Goal: Task Accomplishment & Management: Manage account settings

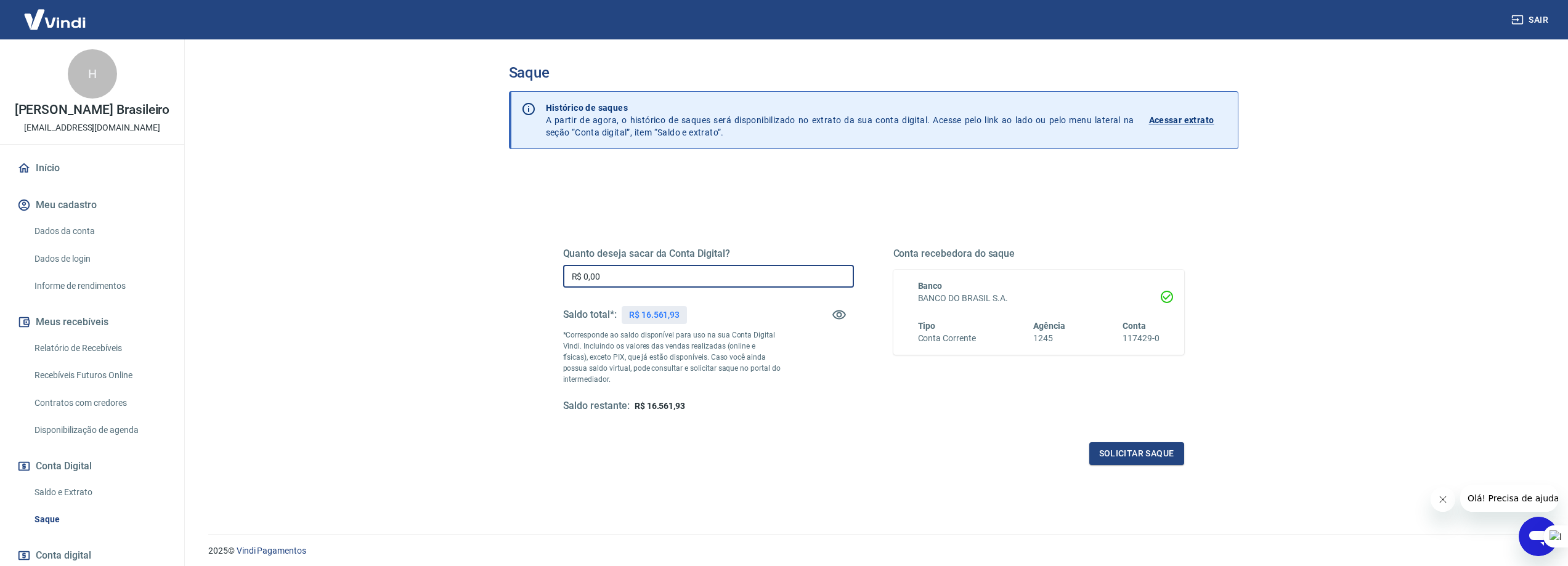
drag, startPoint x: 628, startPoint y: 282, endPoint x: 438, endPoint y: 253, distance: 192.2
click at [438, 253] on main "Saque Histórico de saques A partir de agora, o histórico de saques será disponi…" at bounding box center [873, 301] width 1389 height 526
type input "R$ 16.561,93"
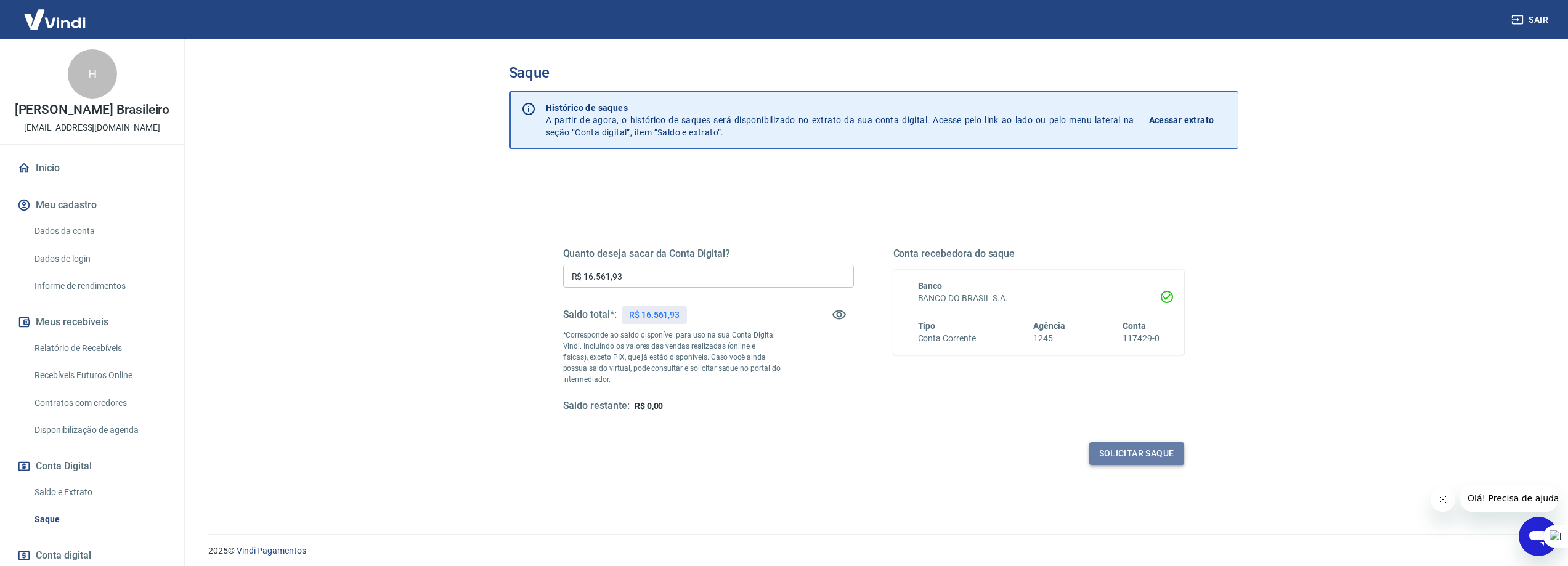
click at [1137, 452] on button "Solicitar saque" at bounding box center [1136, 453] width 95 height 23
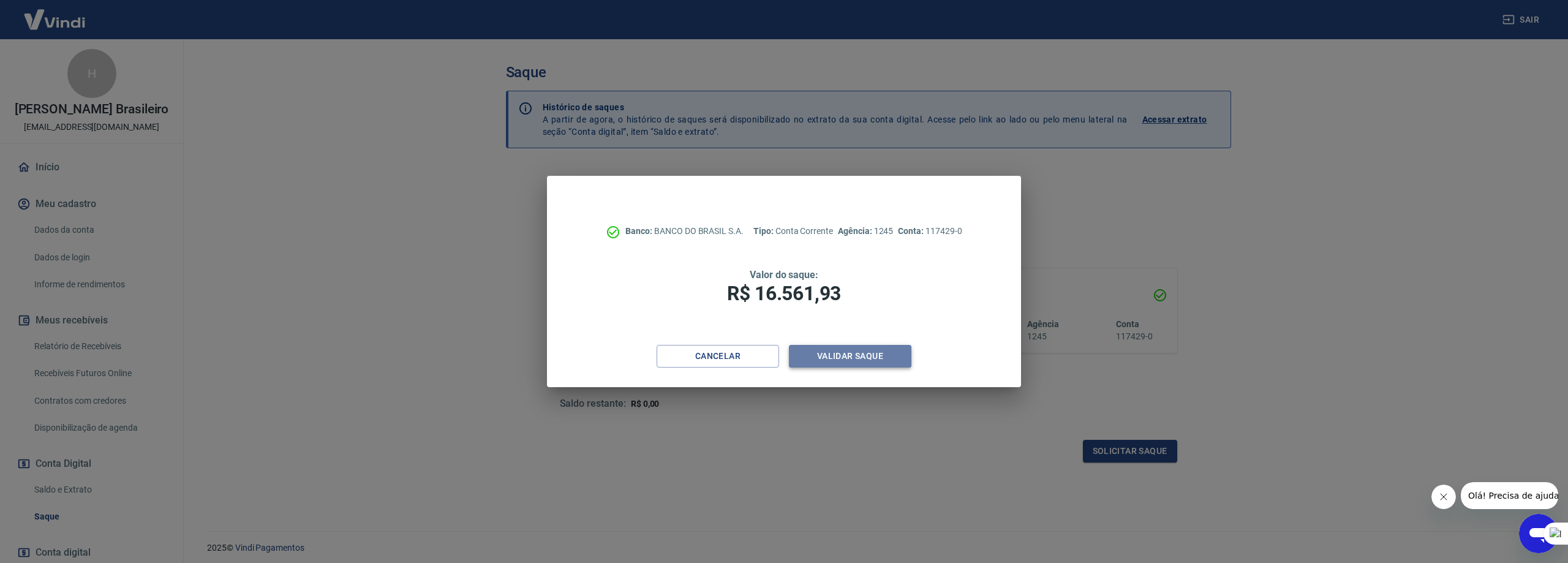
click at [840, 358] on button "Validar saque" at bounding box center [849, 355] width 122 height 23
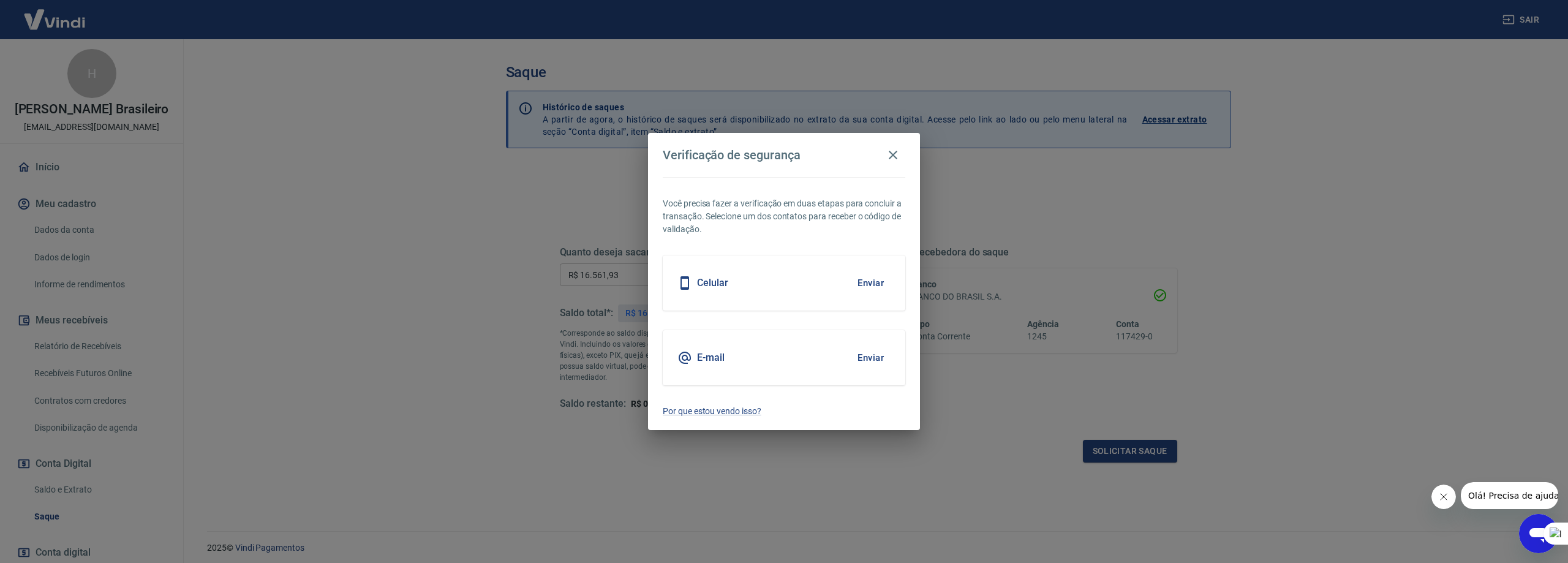
click at [868, 279] on button "Enviar" at bounding box center [871, 283] width 40 height 26
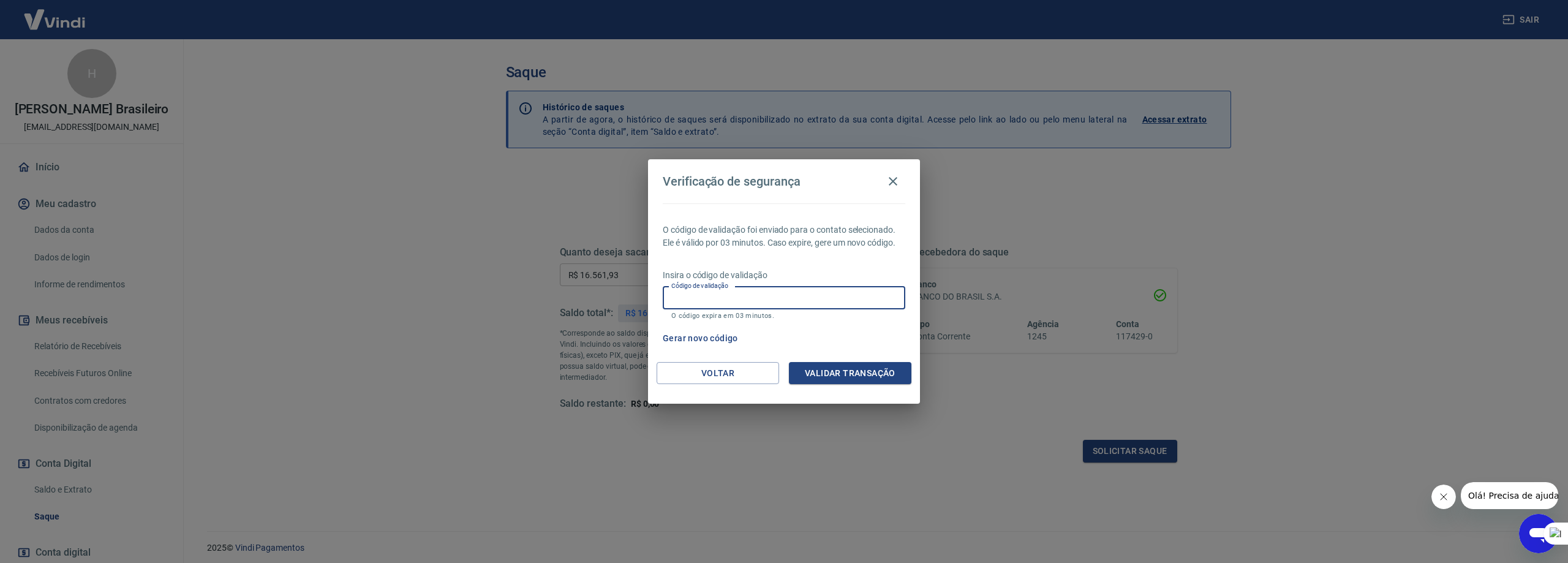
click at [723, 295] on input "Código de validação" at bounding box center [784, 298] width 242 height 23
type input "215364"
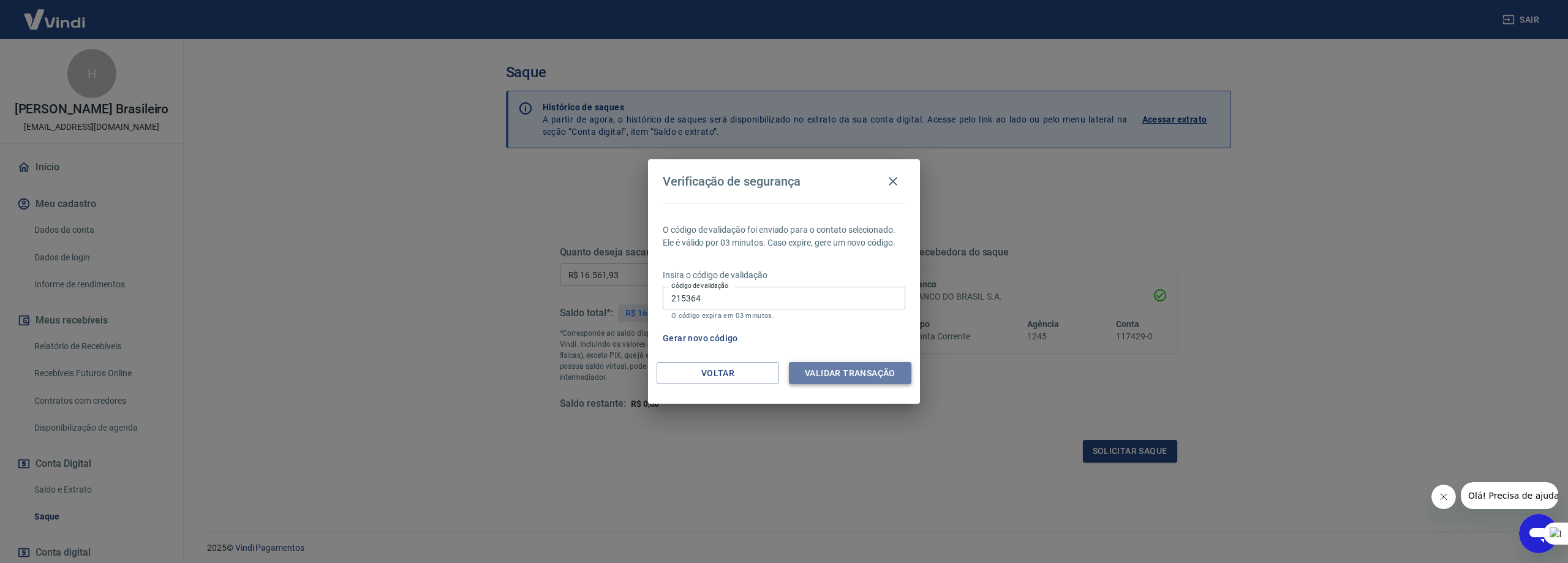
click at [846, 370] on button "Validar transação" at bounding box center [849, 373] width 122 height 23
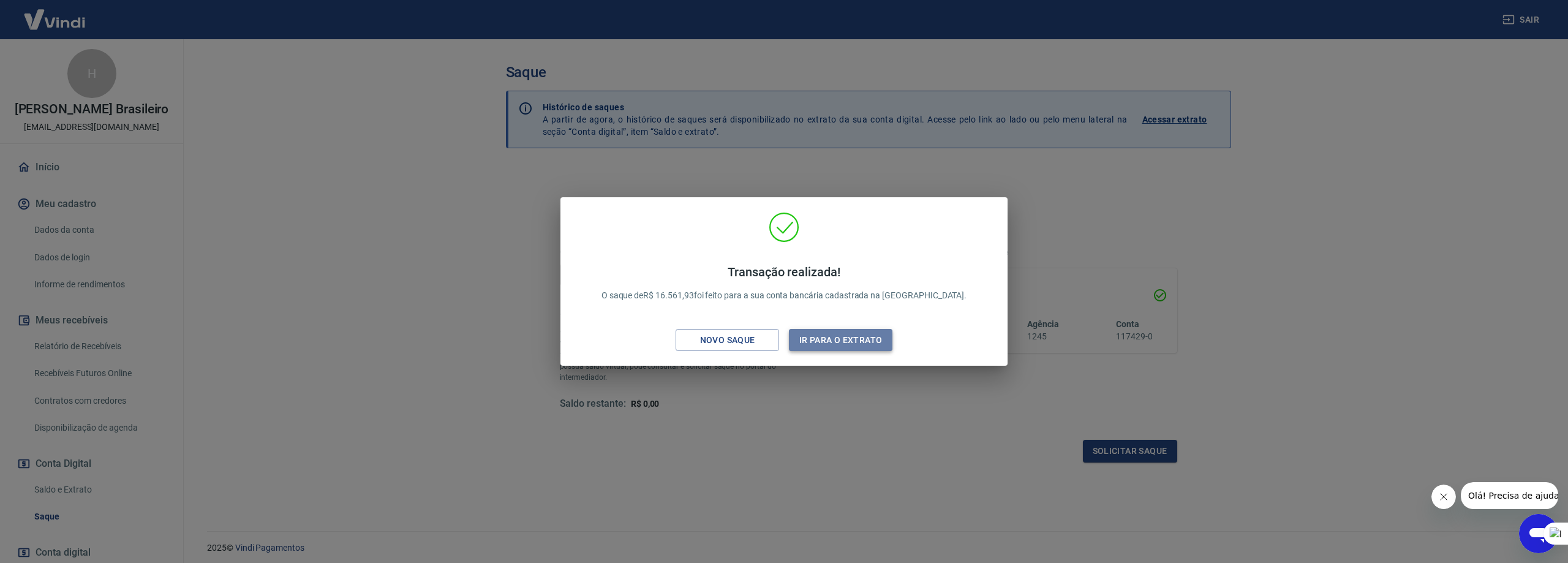
click at [853, 340] on button "Ir para o extrato" at bounding box center [840, 340] width 103 height 23
